Goal: Communication & Community: Share content

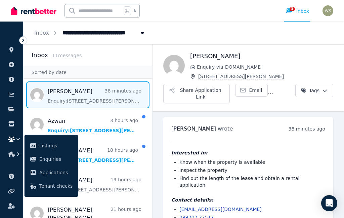
scroll to position [7, 0]
click at [108, 158] on span "Message list" at bounding box center [88, 153] width 129 height 27
click at [108, 165] on span "Message list" at bounding box center [88, 153] width 129 height 27
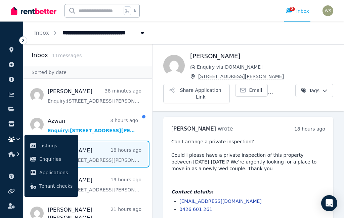
scroll to position [27, 0]
click at [108, 111] on span "Message list" at bounding box center [88, 124] width 129 height 27
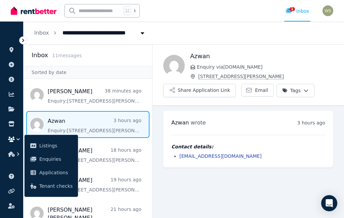
scroll to position [27, 0]
click at [97, 81] on span "Message list" at bounding box center [88, 94] width 129 height 27
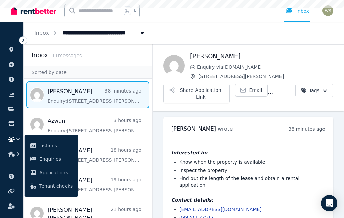
scroll to position [27, 0]
click at [202, 84] on button "Share Application Link" at bounding box center [196, 93] width 67 height 19
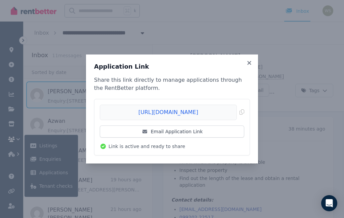
click at [182, 133] on link "Email Application Link" at bounding box center [172, 131] width 144 height 12
click at [252, 61] on icon at bounding box center [249, 63] width 7 height 6
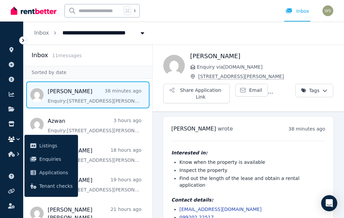
click at [252, 87] on span "Email" at bounding box center [255, 90] width 13 height 7
click at [98, 111] on span "Message list" at bounding box center [88, 124] width 129 height 27
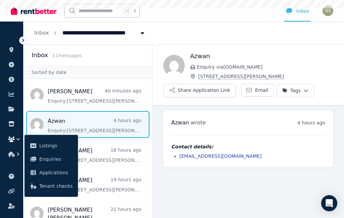
scroll to position [27, 0]
click at [210, 84] on button "Share Application Link" at bounding box center [199, 90] width 73 height 13
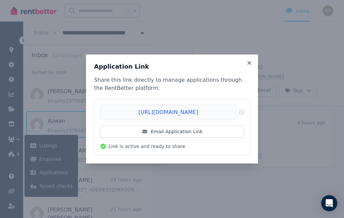
click at [195, 132] on link "Email Application Link" at bounding box center [172, 131] width 144 height 12
click at [252, 62] on icon at bounding box center [249, 63] width 7 height 6
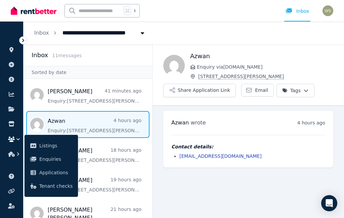
click at [191, 166] on main "Back Azwan Enquiry via Domain.com.au 3/60 Forrest Avenue, East Perth Share Appl…" at bounding box center [247, 130] width 191 height 173
click at [91, 140] on span "Message list" at bounding box center [88, 153] width 129 height 27
